Goal: Navigation & Orientation: Find specific page/section

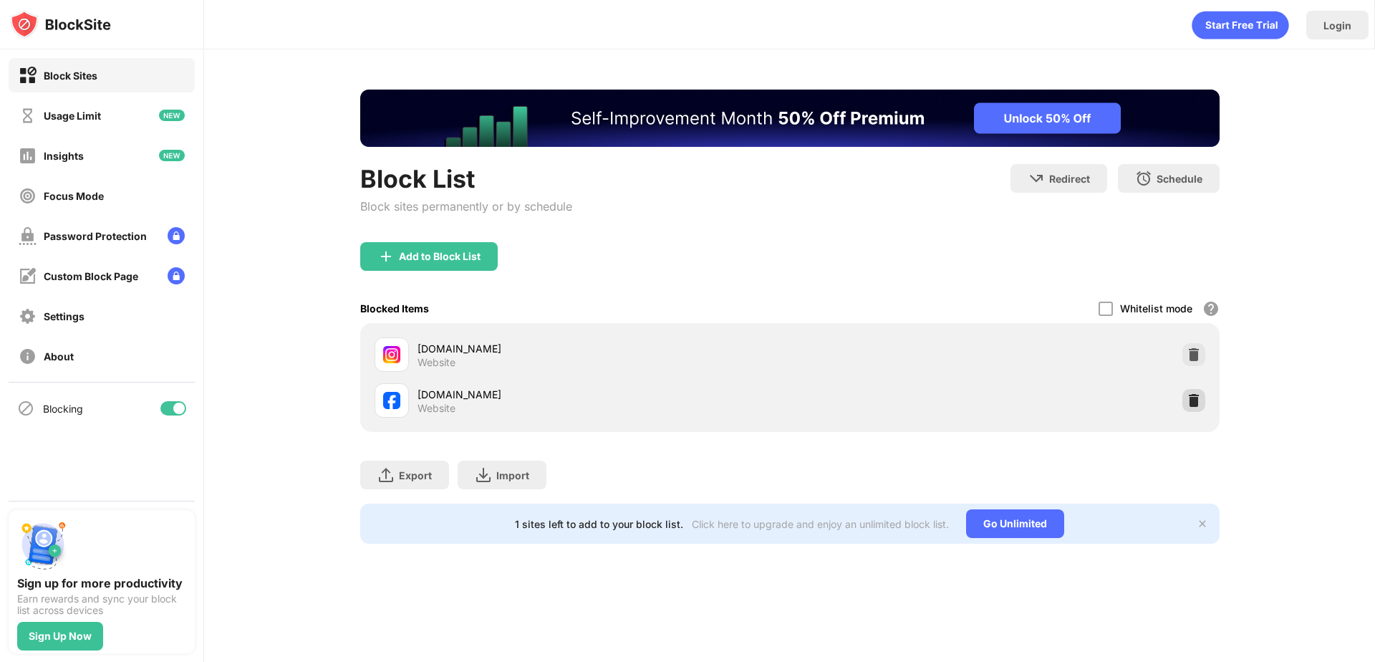
click at [1201, 403] on div at bounding box center [1194, 400] width 23 height 23
